Goal: Task Accomplishment & Management: Manage account settings

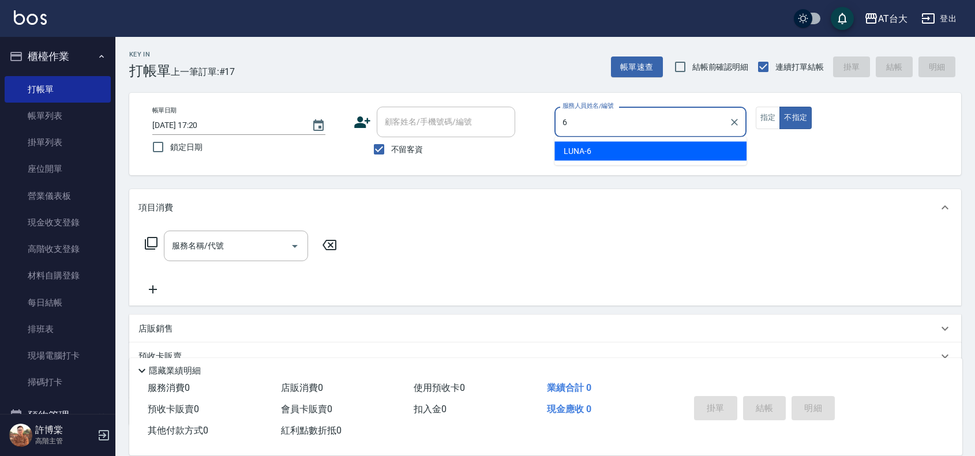
type input "LUNA-6"
type button "false"
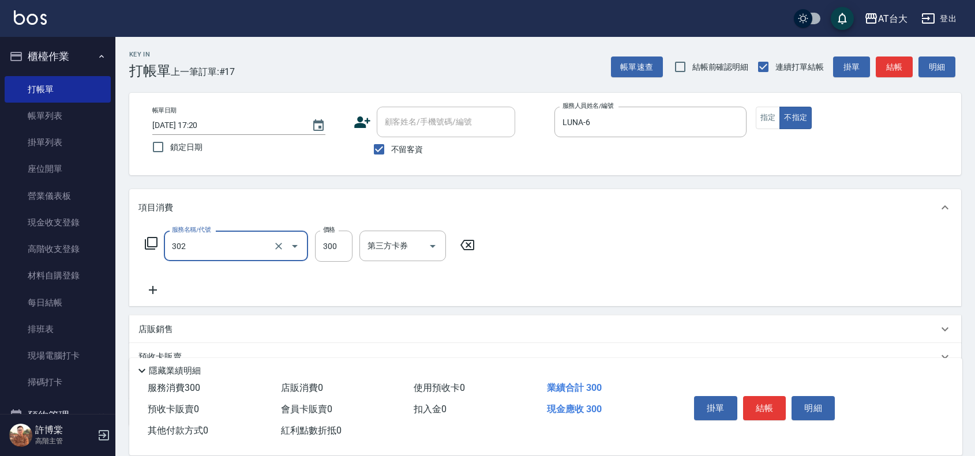
type input "剪髮(302)"
type input "250"
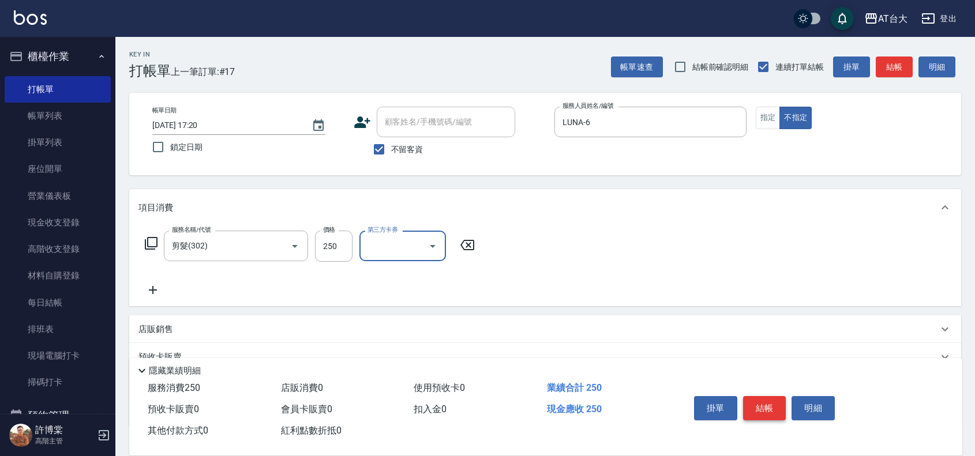
click at [769, 405] on button "結帳" at bounding box center [764, 408] width 43 height 24
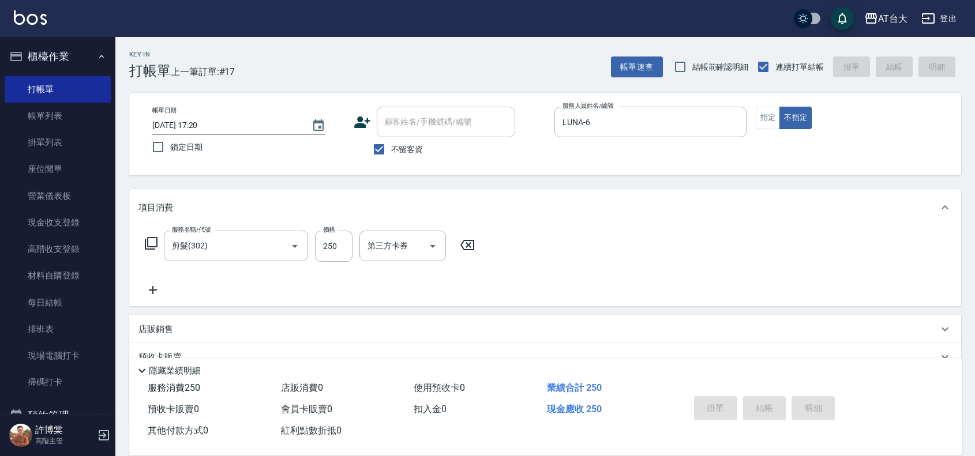
type input "[DATE] 17:53"
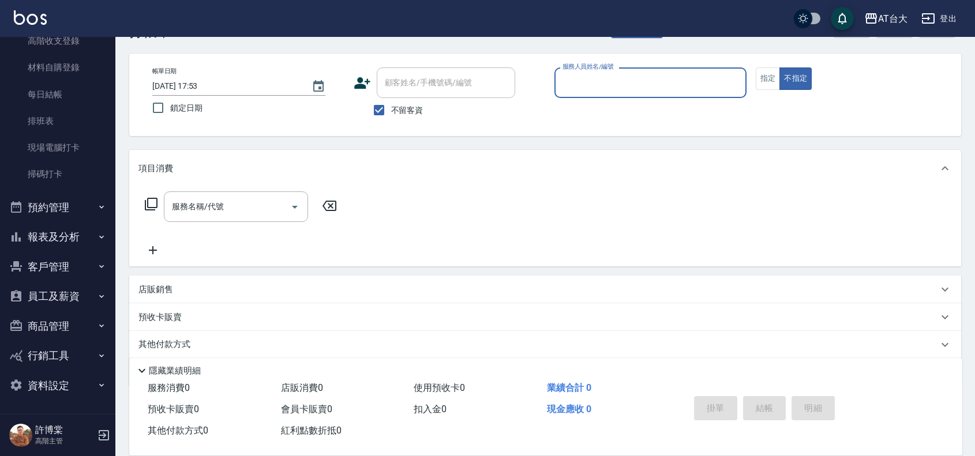
scroll to position [72, 0]
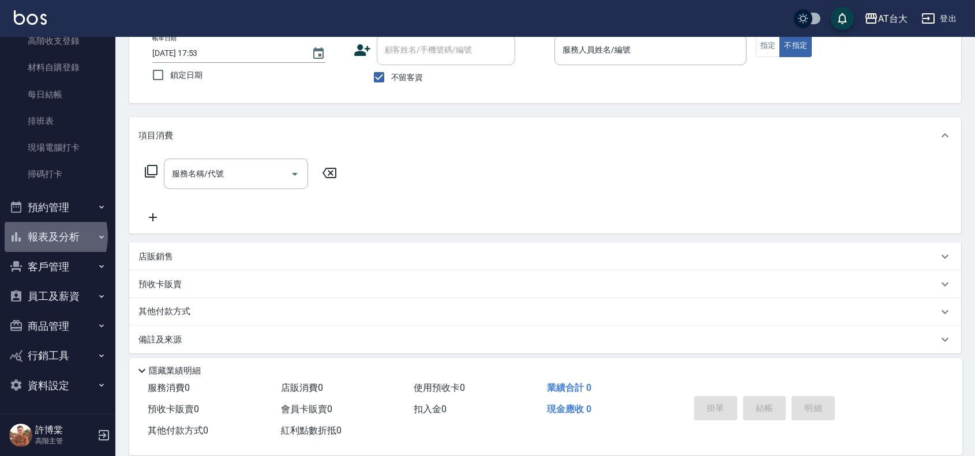
click at [44, 236] on button "報表及分析" at bounding box center [58, 237] width 106 height 30
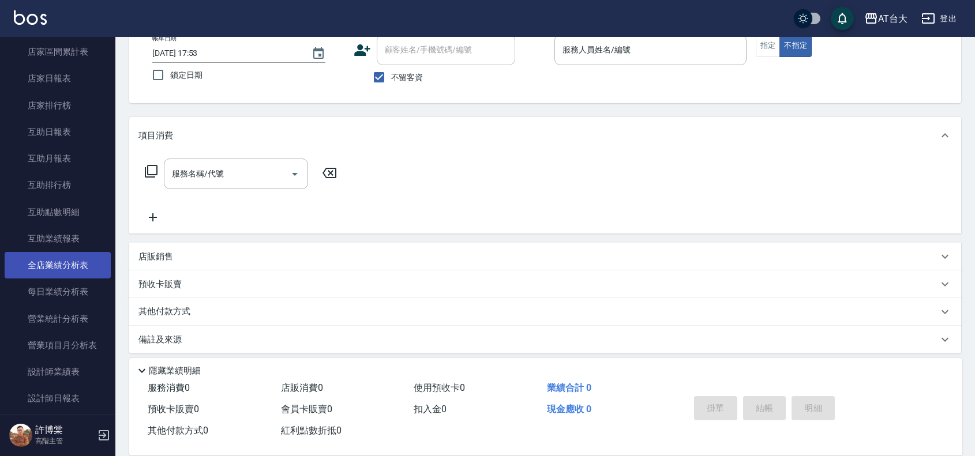
scroll to position [569, 0]
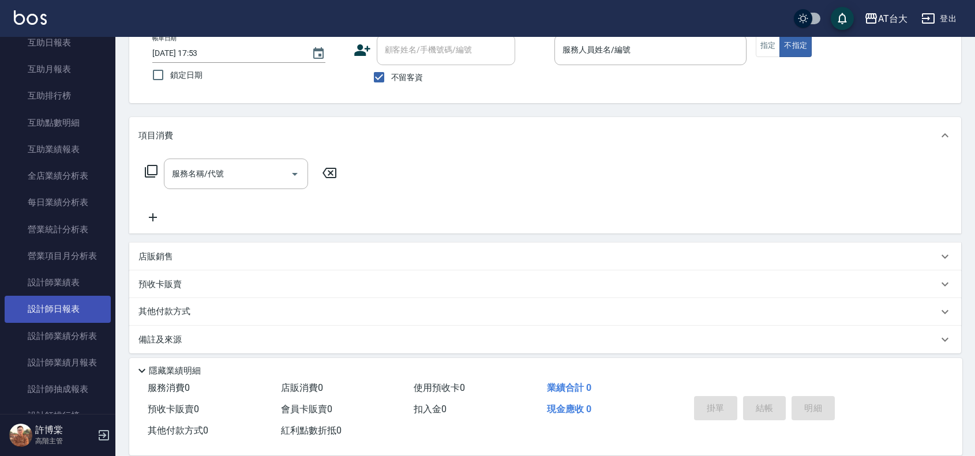
click at [66, 306] on link "設計師日報表" at bounding box center [58, 309] width 106 height 27
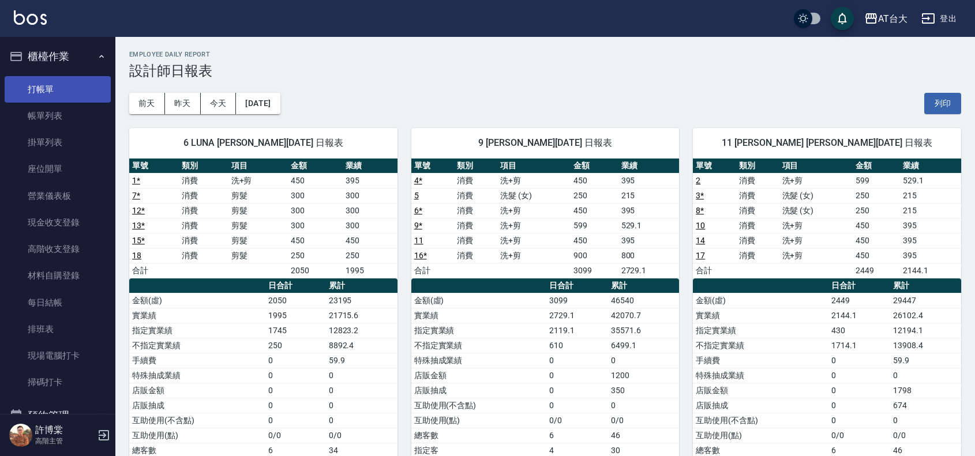
click at [12, 82] on link "打帳單" at bounding box center [58, 89] width 106 height 27
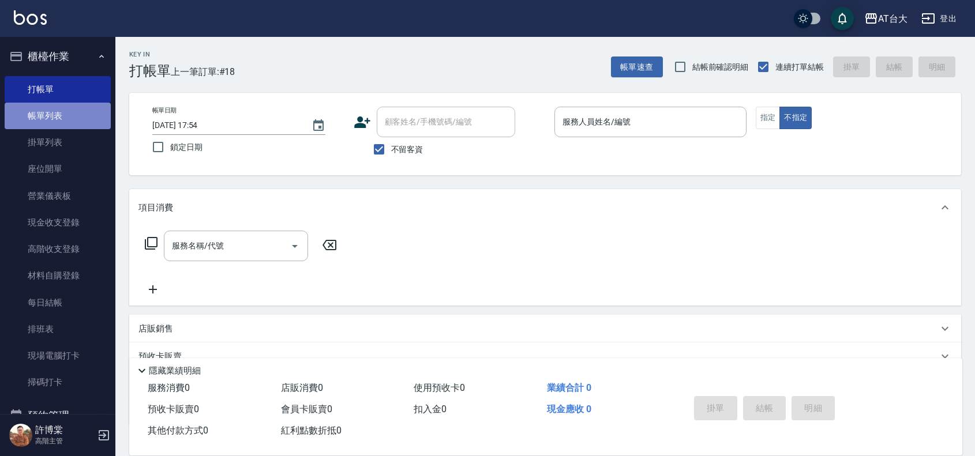
click at [59, 114] on link "帳單列表" at bounding box center [58, 116] width 106 height 27
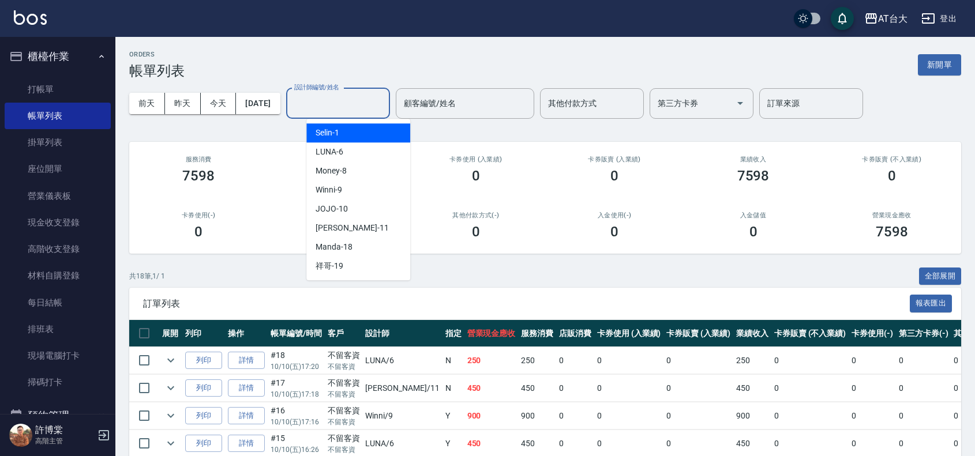
click at [359, 99] on input "設計師編號/姓名" at bounding box center [337, 103] width 93 height 20
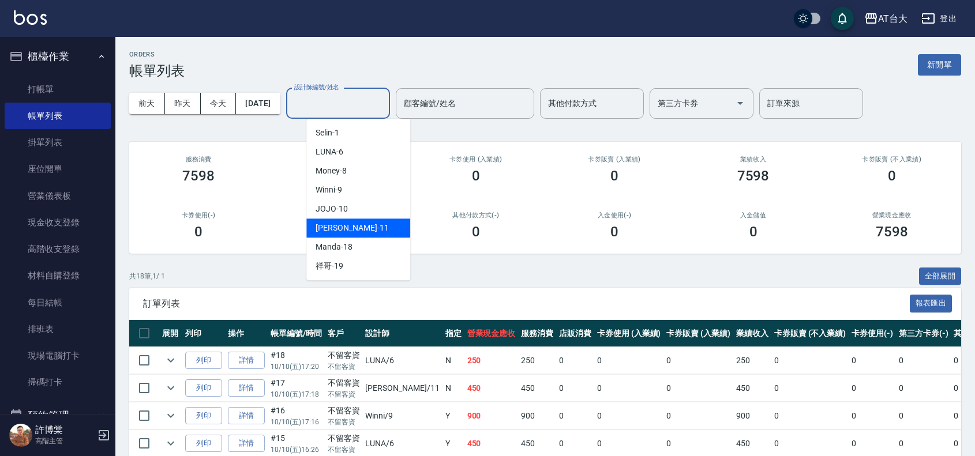
click at [370, 224] on div "[PERSON_NAME] -11" at bounding box center [358, 228] width 104 height 19
type input "[PERSON_NAME]-11"
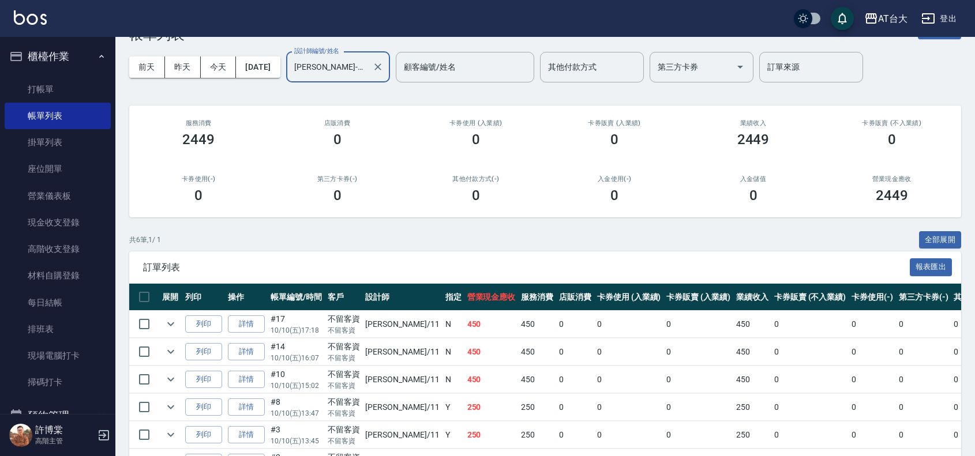
scroll to position [114, 0]
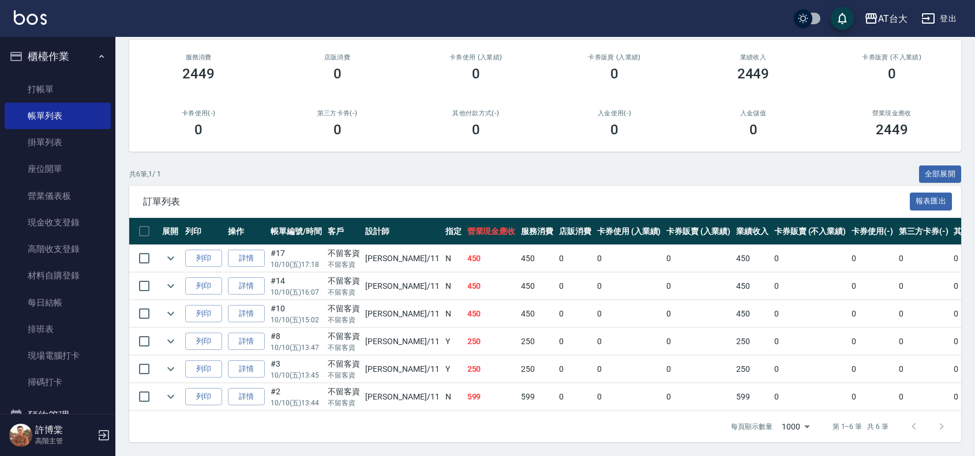
drag, startPoint x: 448, startPoint y: 249, endPoint x: 404, endPoint y: 248, distance: 43.3
click at [415, 249] on tr "列印 詳情 #17 10/10 (五) 17:18 不留客資 不留客資 [PERSON_NAME] /11 N 450 450 0 0 0 450 0 0 0…" at bounding box center [624, 258] width 991 height 27
click at [401, 248] on td "[PERSON_NAME] /11" at bounding box center [402, 258] width 80 height 27
click at [250, 250] on link "詳情" at bounding box center [246, 259] width 37 height 18
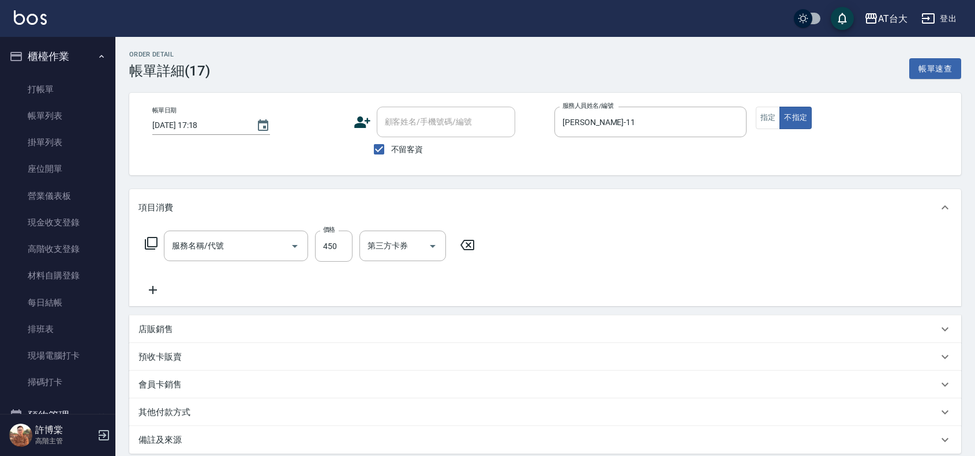
type input "[DATE] 17:18"
checkbox input "true"
type input "[PERSON_NAME]-11"
type input "洗+剪(811)"
click at [771, 120] on button "指定" at bounding box center [768, 118] width 25 height 22
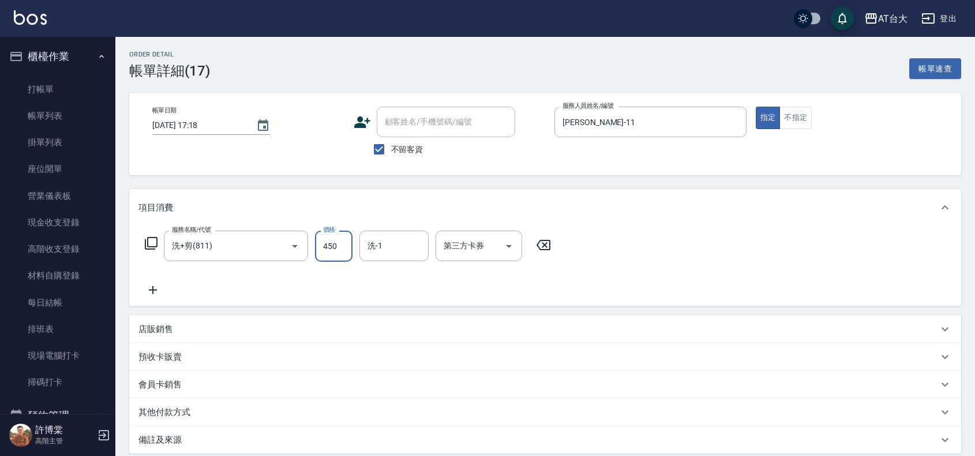
click at [324, 248] on input "450" at bounding box center [333, 246] width 37 height 31
type input "599"
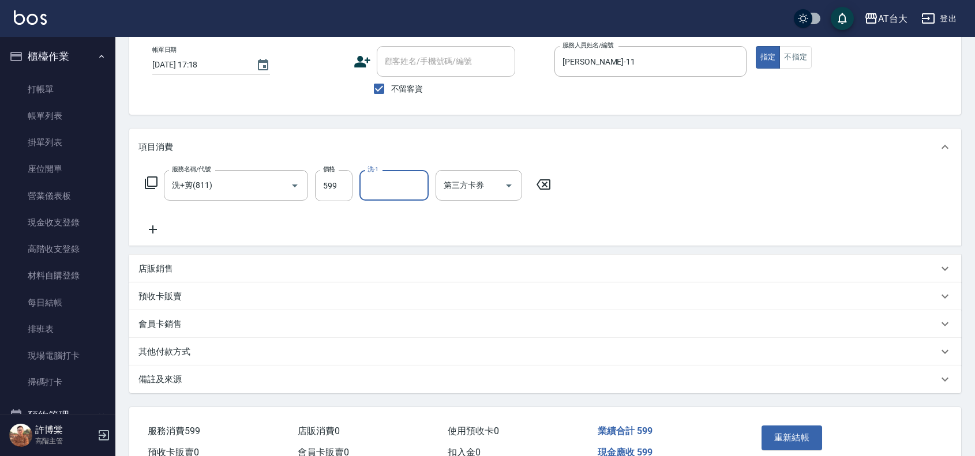
scroll to position [122, 0]
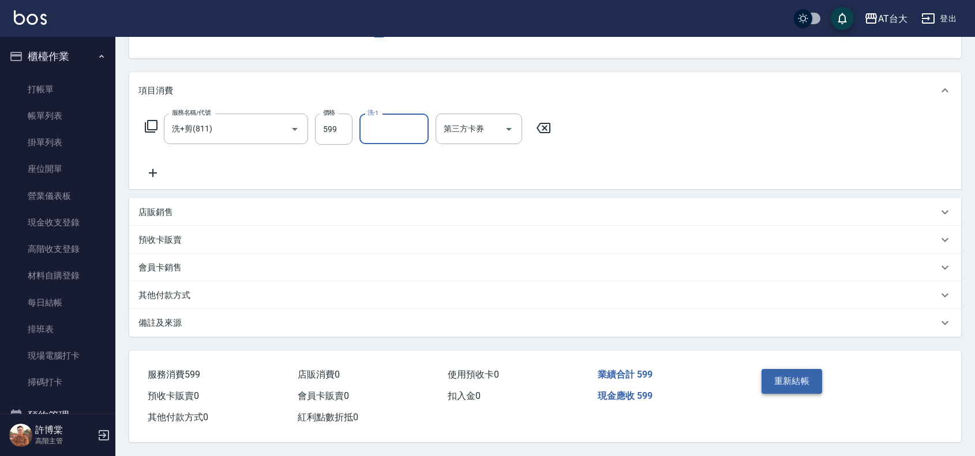
click at [811, 379] on button "重新結帳" at bounding box center [791, 381] width 61 height 24
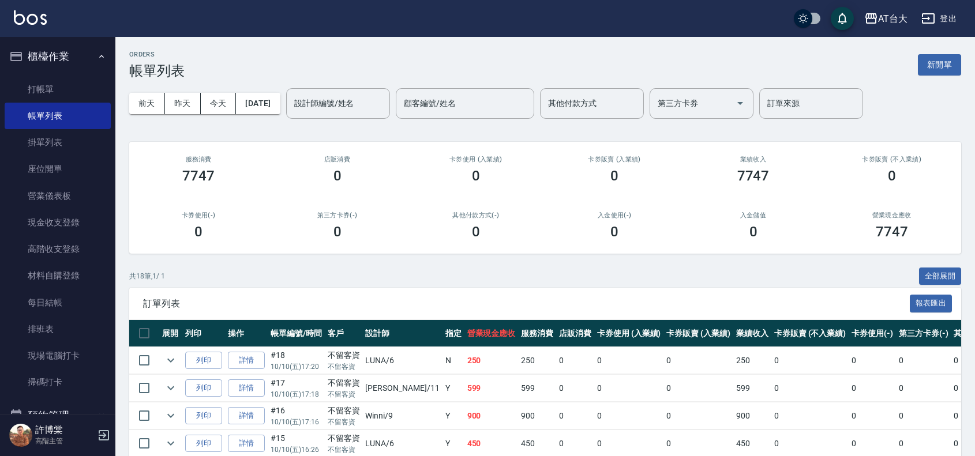
click at [360, 103] on input "設計師編號/姓名" at bounding box center [337, 103] width 93 height 20
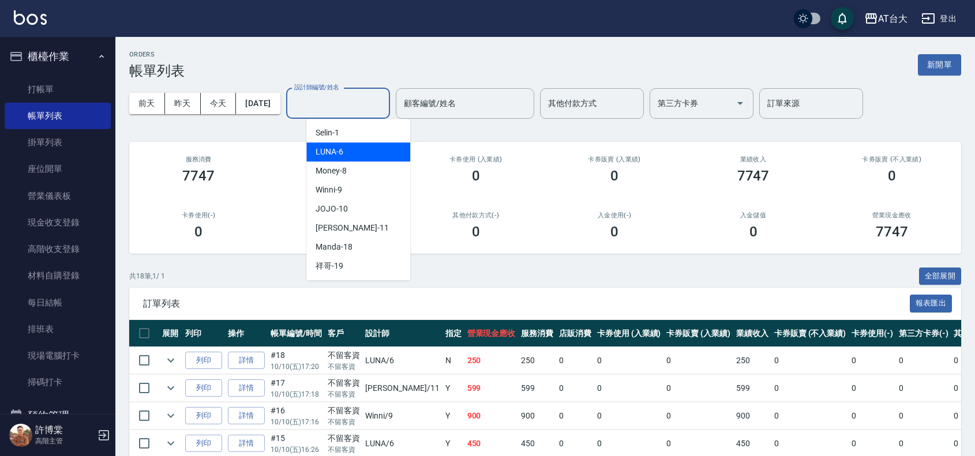
click at [366, 149] on div "LUNA -6" at bounding box center [358, 151] width 104 height 19
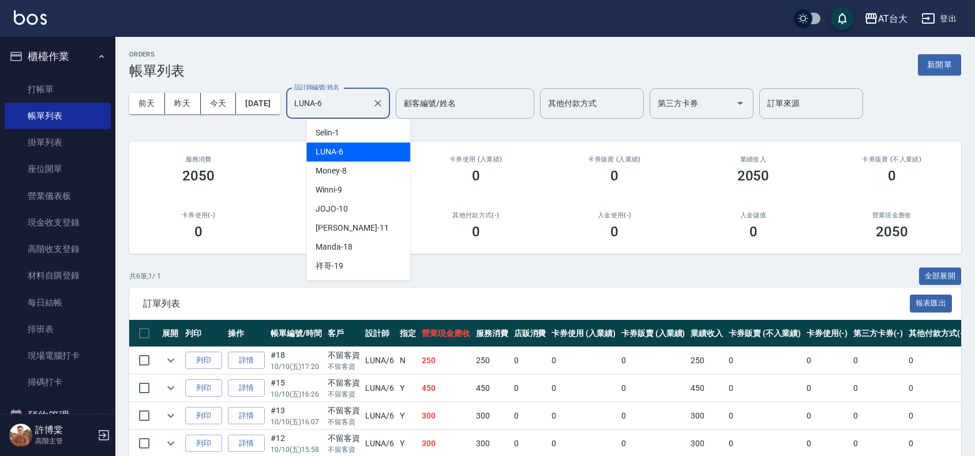
click at [366, 111] on input "LUNA-6" at bounding box center [329, 103] width 76 height 20
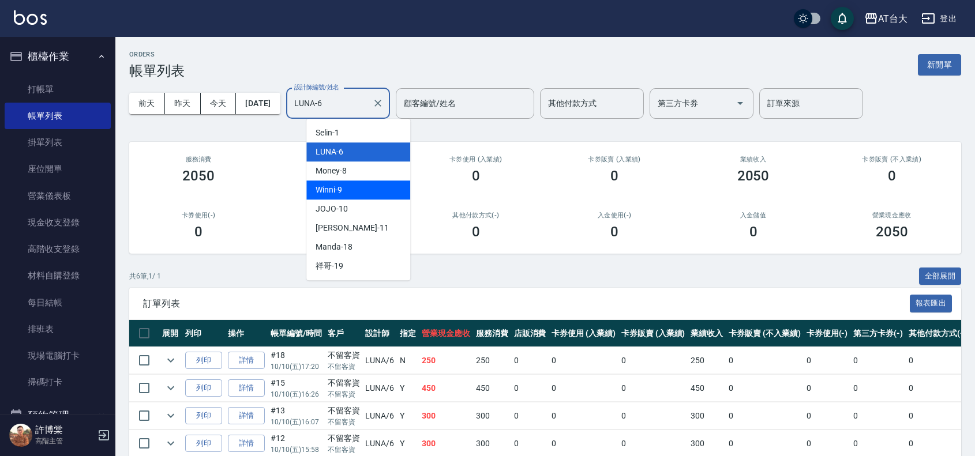
click at [372, 185] on div "Winni -9" at bounding box center [358, 190] width 104 height 19
click at [363, 101] on input "Winni-9" at bounding box center [329, 103] width 76 height 20
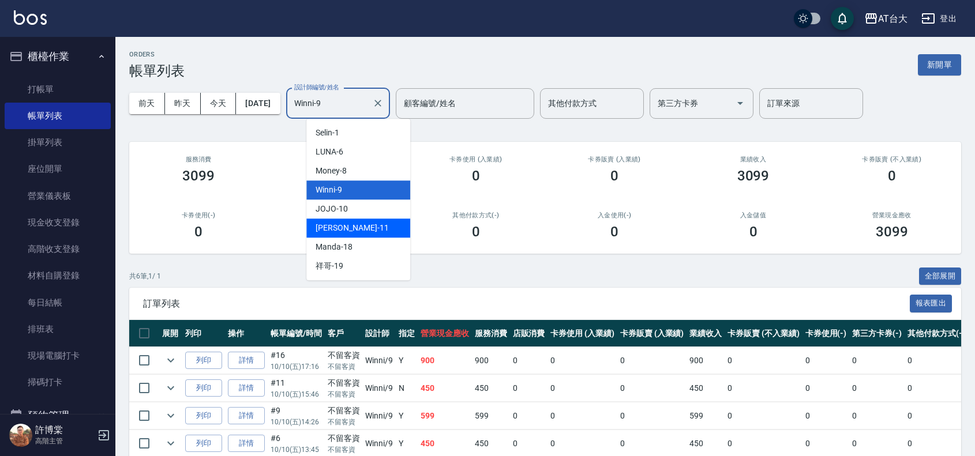
click at [377, 225] on div "[PERSON_NAME] -11" at bounding box center [358, 228] width 104 height 19
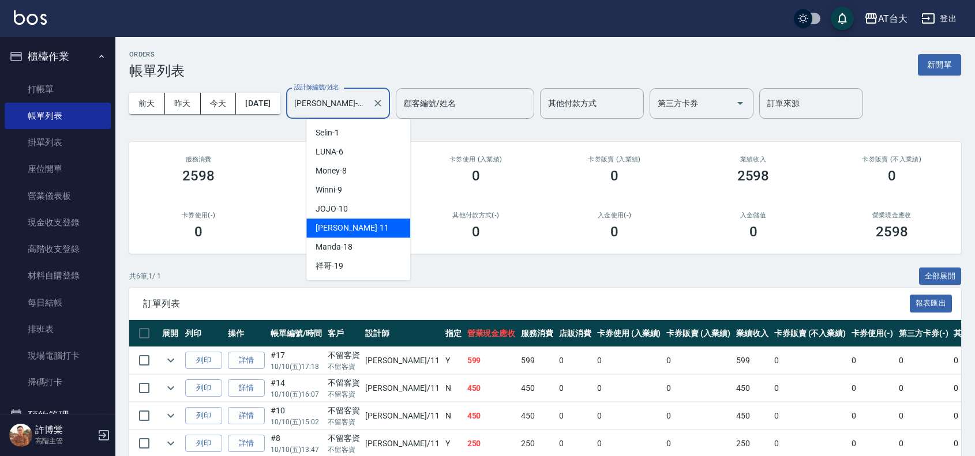
click at [365, 97] on input "[PERSON_NAME]-11" at bounding box center [329, 103] width 76 height 20
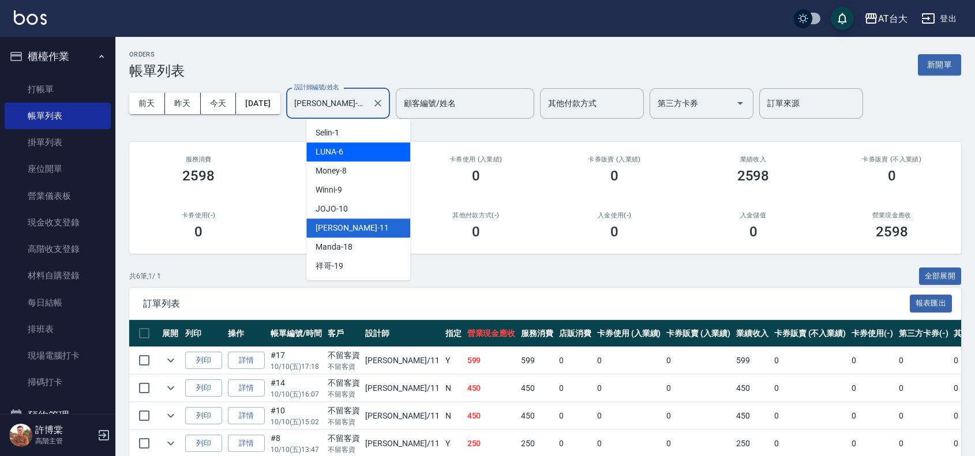
click at [362, 154] on div "LUNA -6" at bounding box center [358, 151] width 104 height 19
type input "LUNA-6"
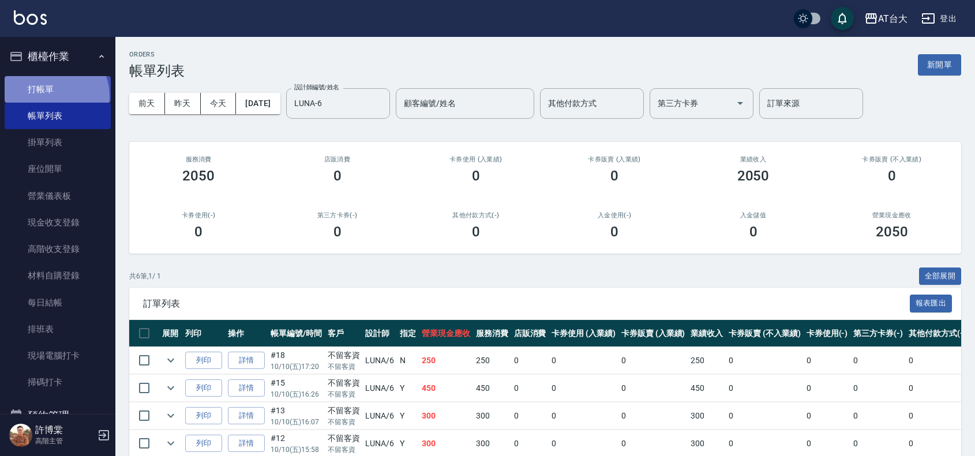
click at [47, 96] on link "打帳單" at bounding box center [58, 89] width 106 height 27
